Goal: Task Accomplishment & Management: Manage account settings

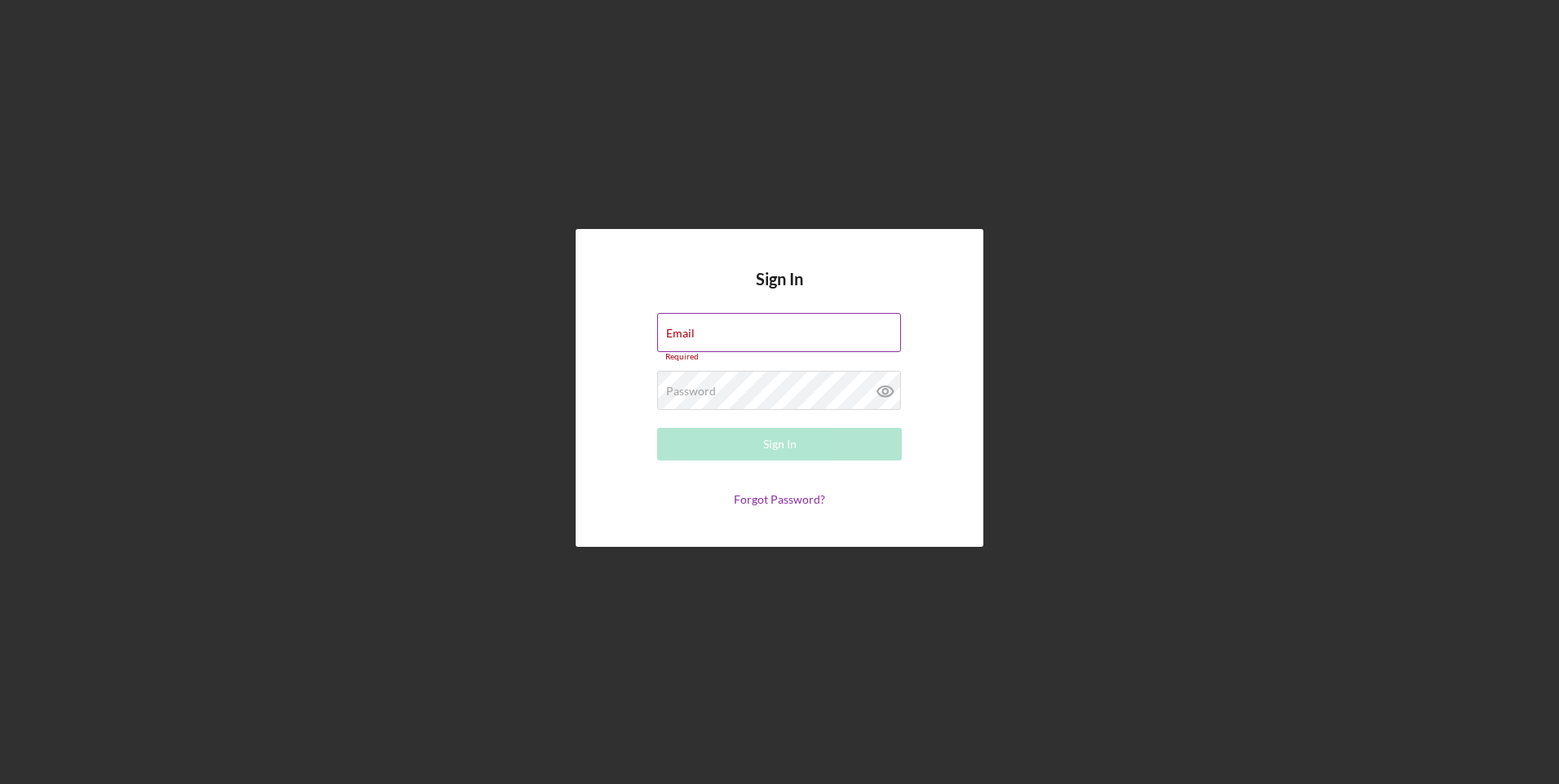
click at [766, 331] on div "Email Required" at bounding box center [780, 338] width 245 height 49
type input "[EMAIL_ADDRESS][DOMAIN_NAME]"
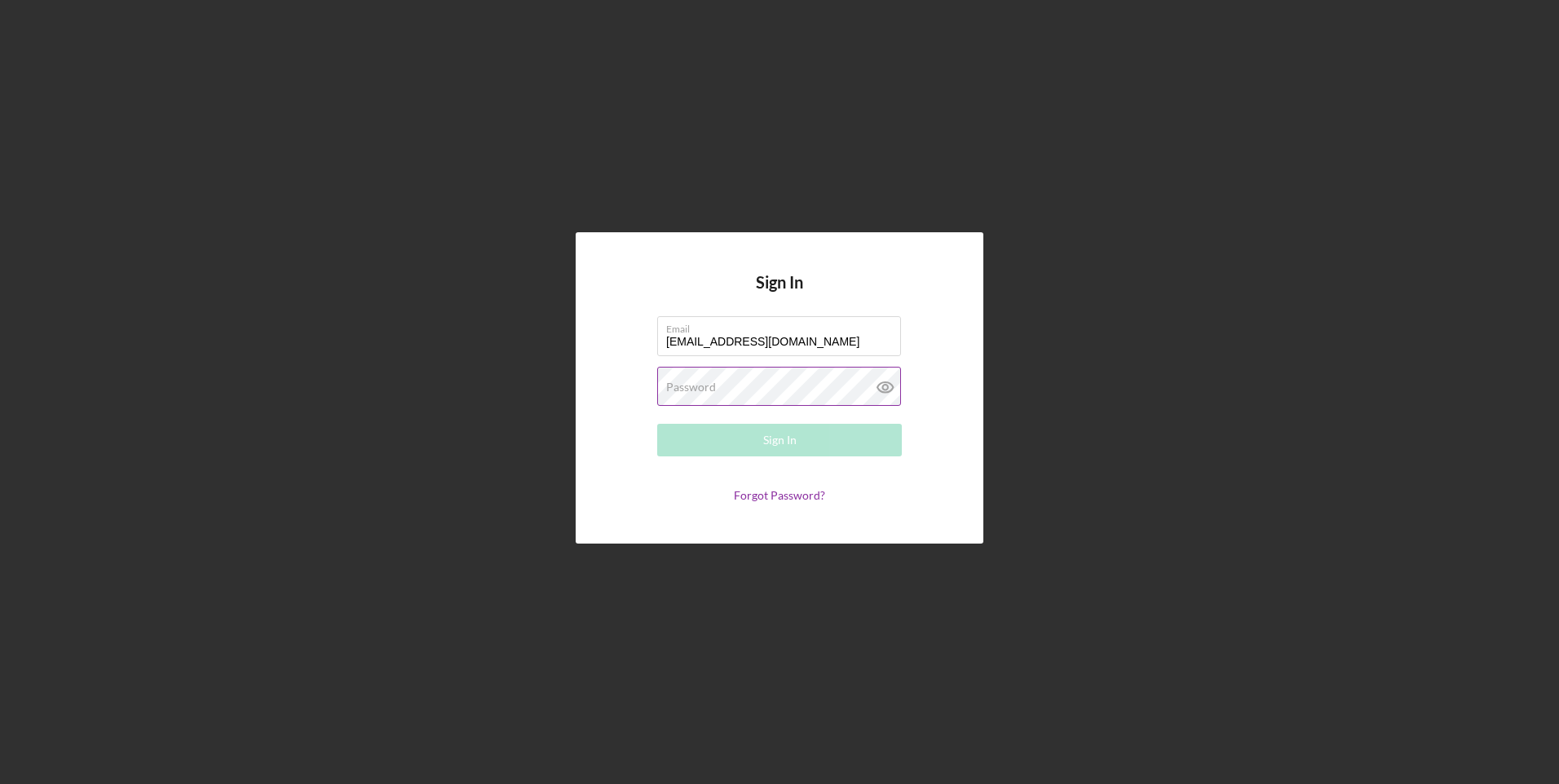
click at [696, 392] on label "Password" at bounding box center [690, 387] width 50 height 13
click at [657, 424] on button "Sign In" at bounding box center [780, 440] width 245 height 32
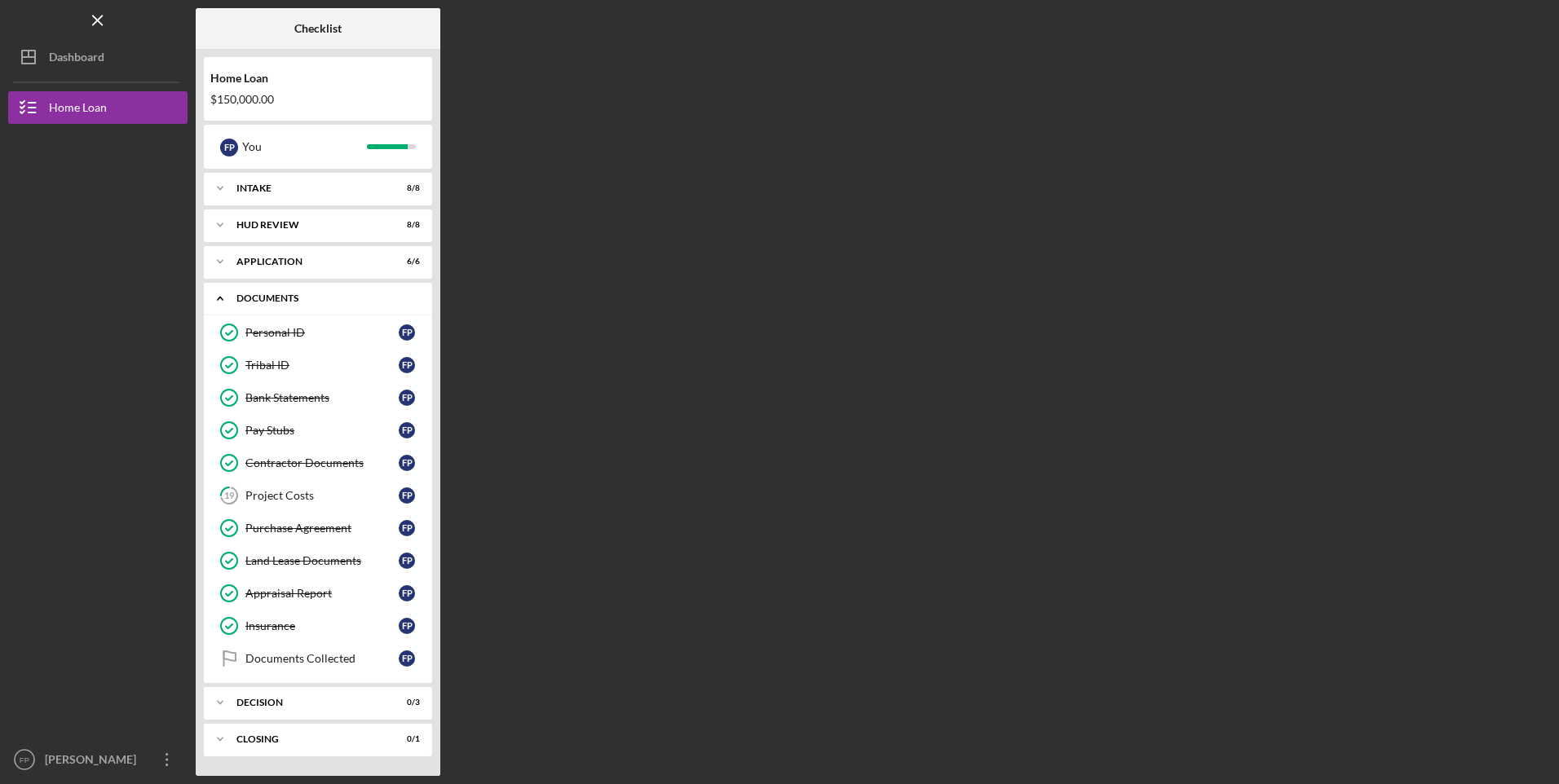
click at [219, 299] on polyline at bounding box center [220, 300] width 5 height 4
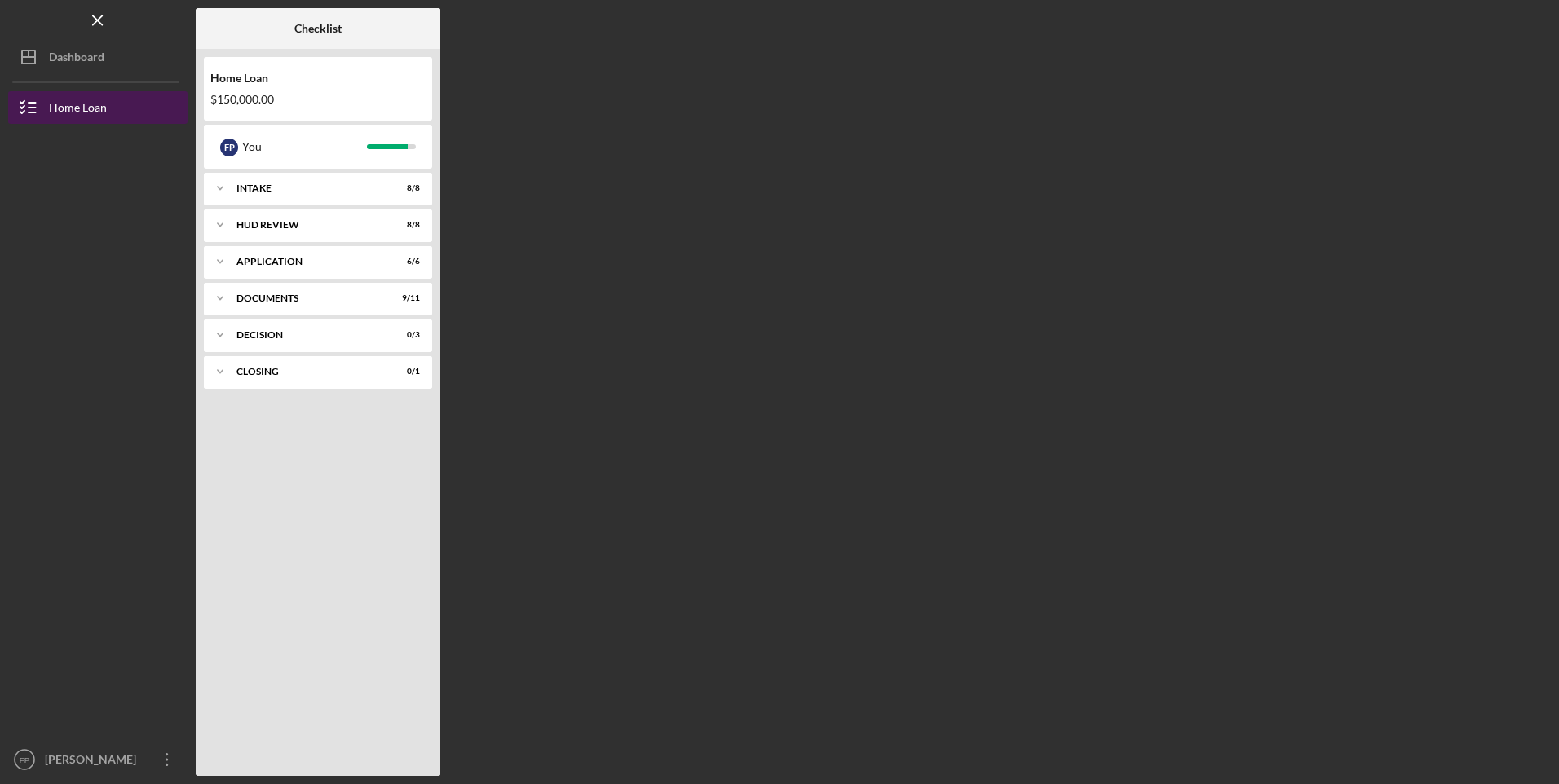
click at [37, 109] on icon "button" at bounding box center [28, 107] width 41 height 41
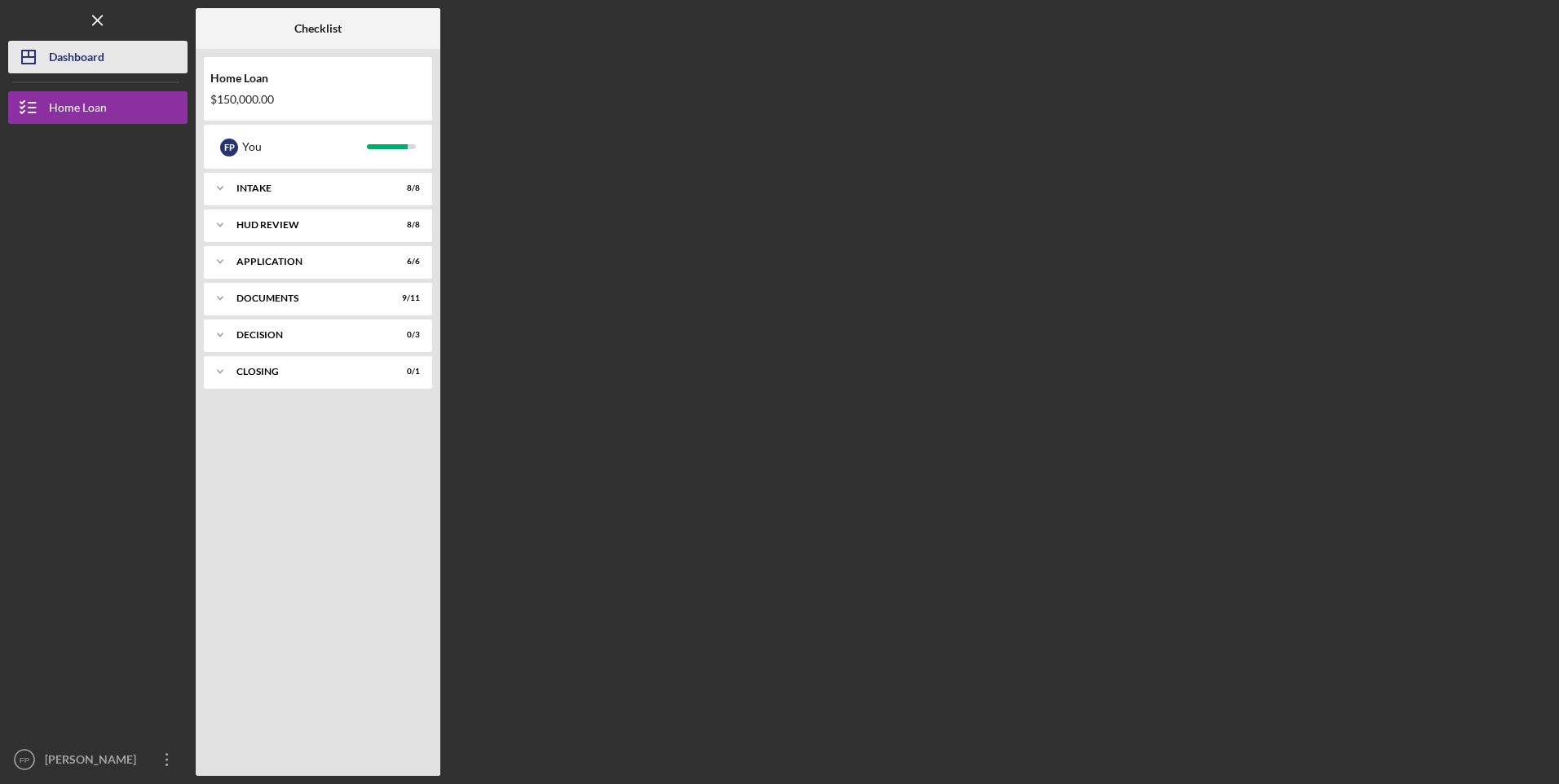
click at [22, 70] on icon "Icon/Dashboard" at bounding box center [28, 57] width 41 height 41
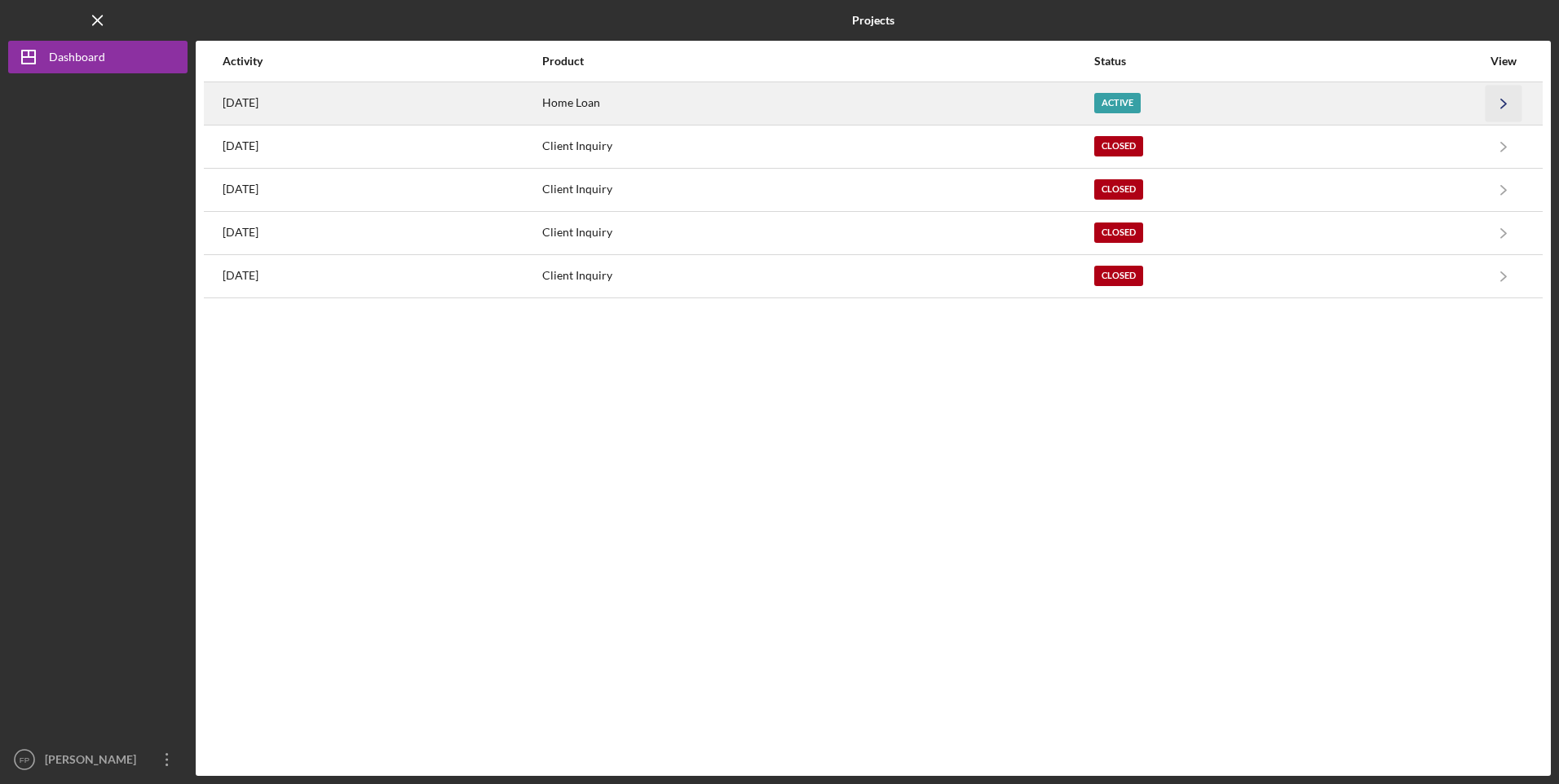
click at [1505, 97] on icon "Icon/Navigate" at bounding box center [1503, 103] width 37 height 37
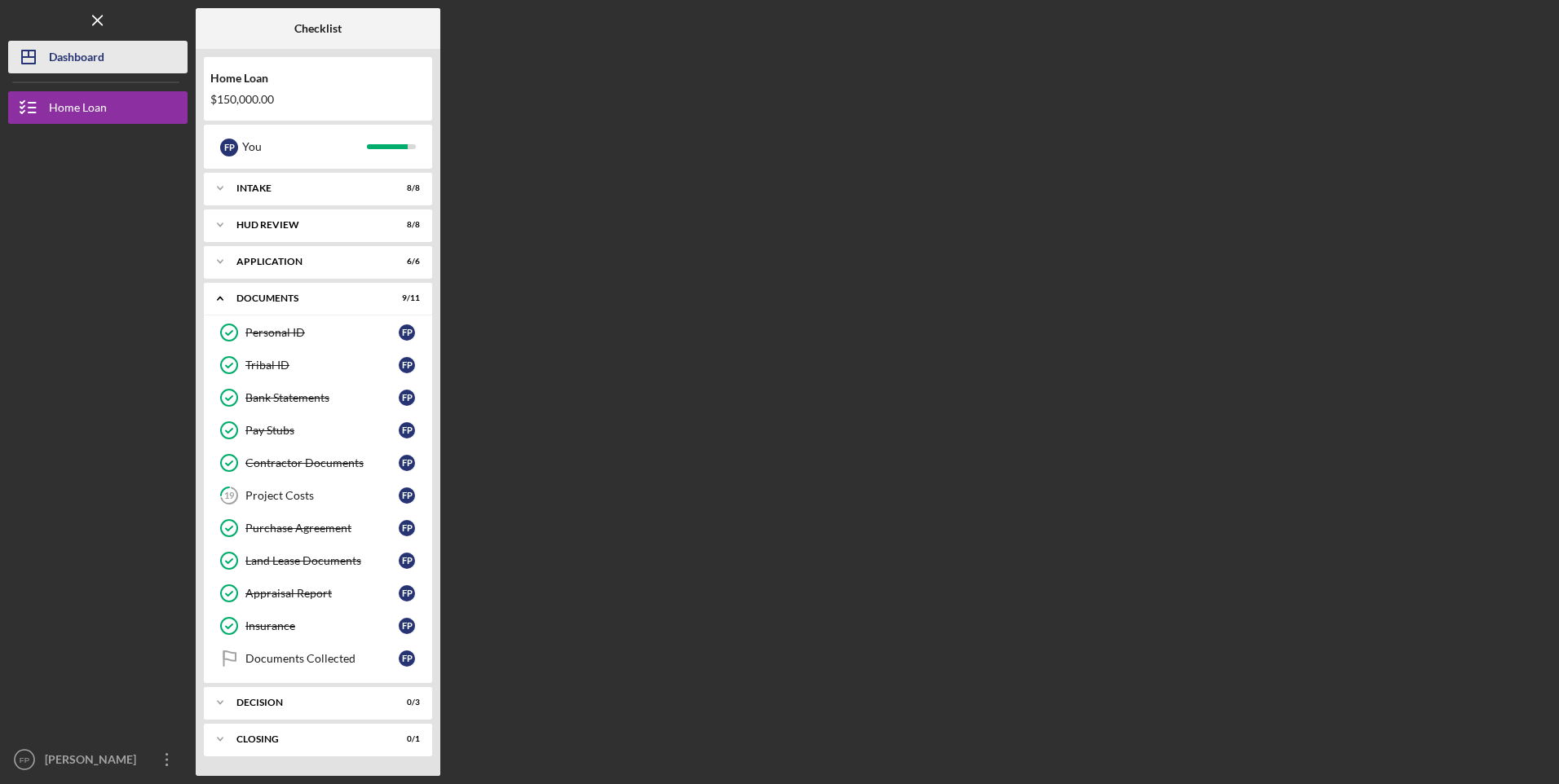
click at [32, 63] on icon "Icon/Dashboard" at bounding box center [28, 57] width 41 height 41
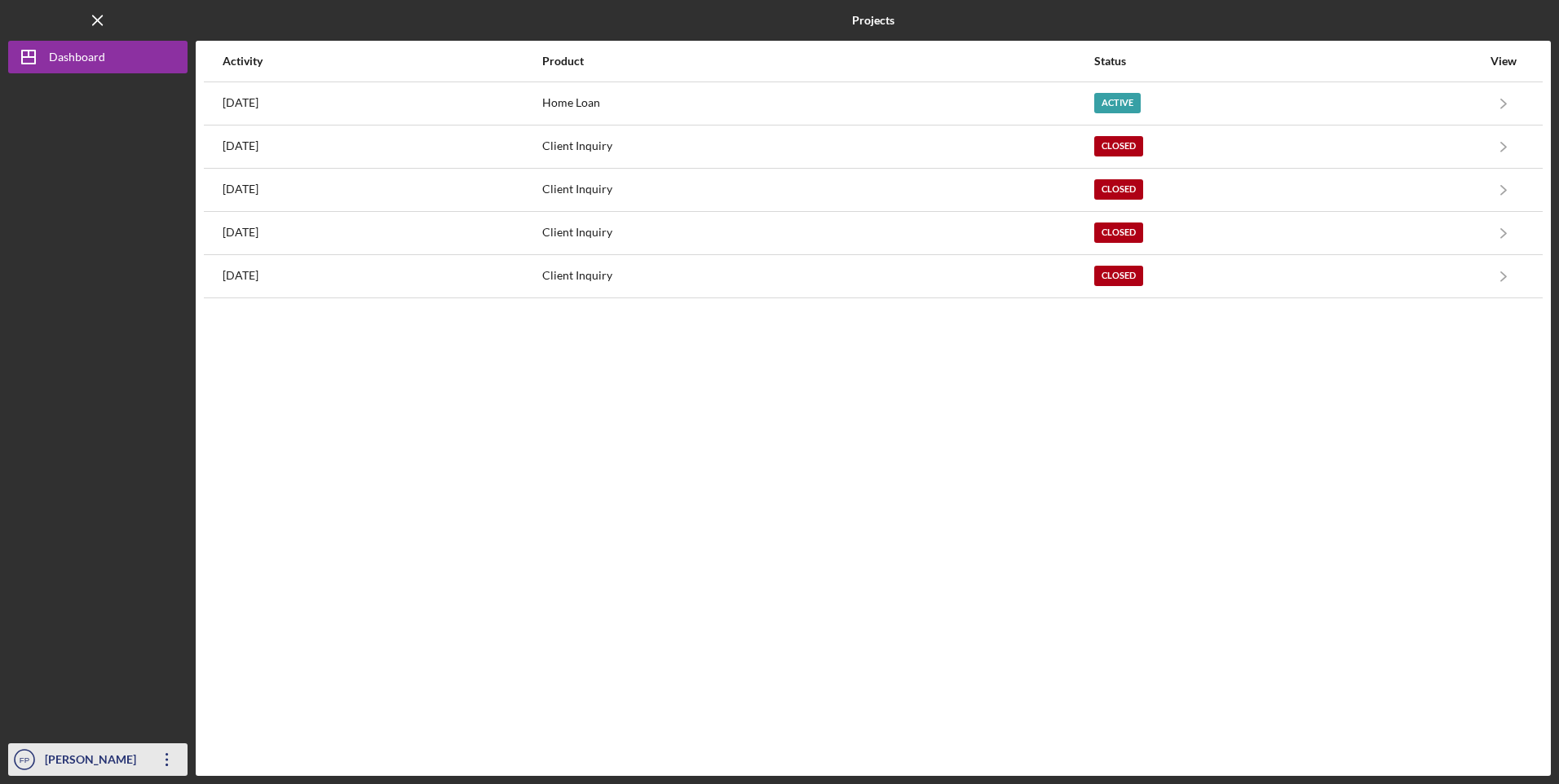
click at [177, 755] on icon "Icon/Overflow" at bounding box center [167, 760] width 41 height 41
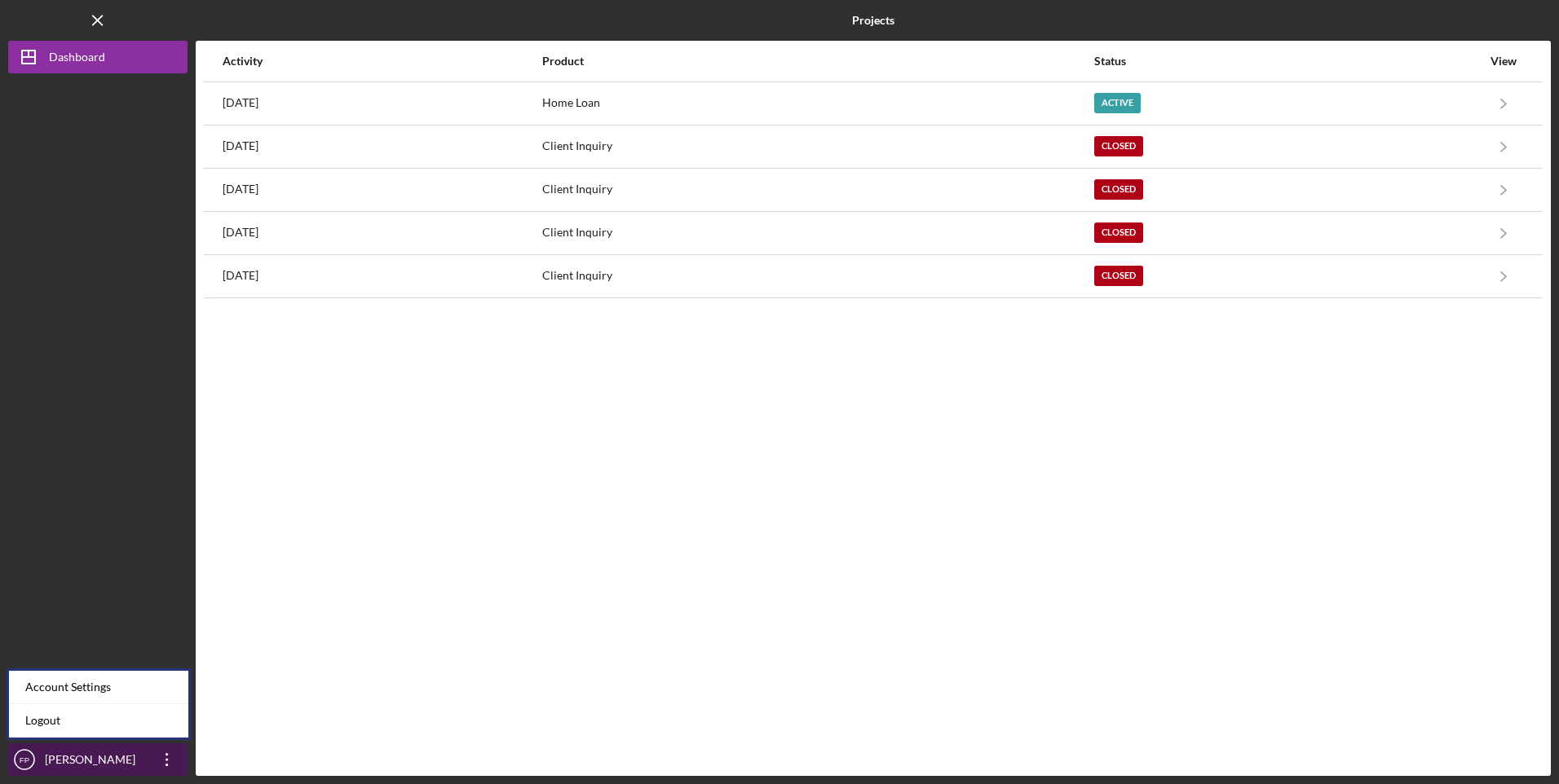
click at [29, 752] on icon "FP" at bounding box center [24, 760] width 32 height 41
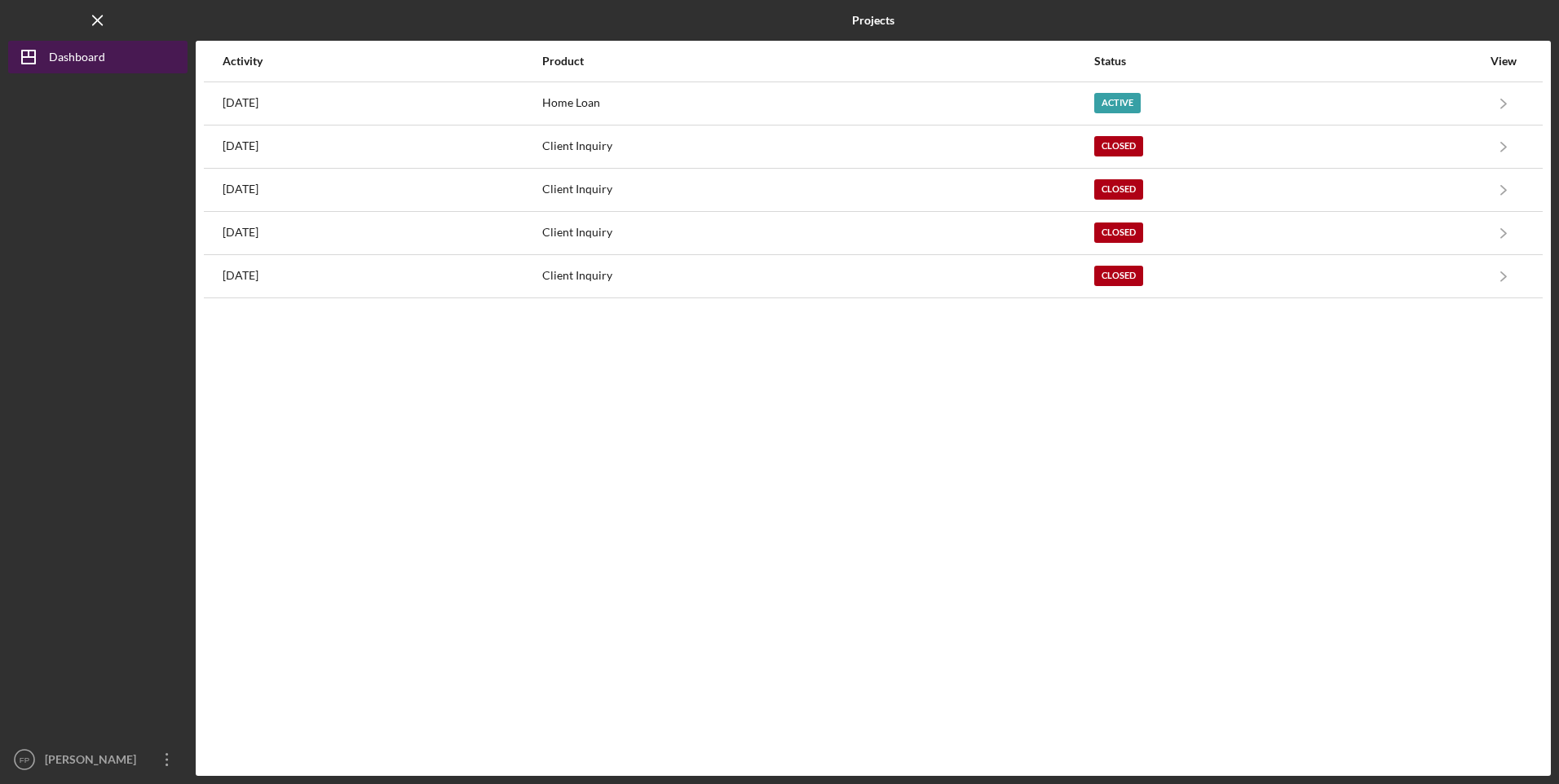
click at [29, 51] on line "button" at bounding box center [29, 53] width 0 height 6
click at [97, 23] on icon "Icon/Menu Close" at bounding box center [98, 21] width 37 height 37
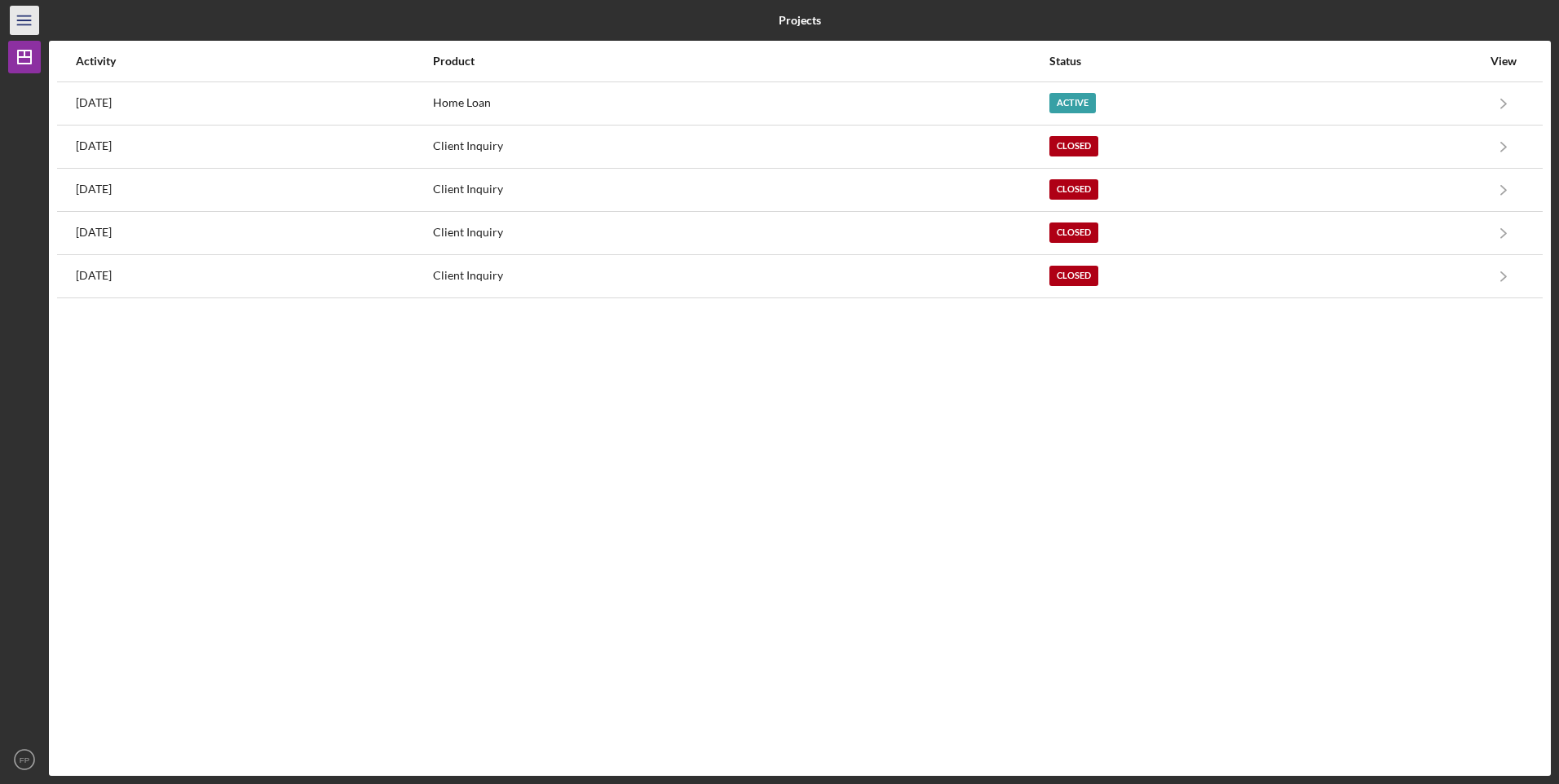
click at [26, 28] on icon "Icon/Menu" at bounding box center [24, 21] width 37 height 37
